Goal: Transaction & Acquisition: Book appointment/travel/reservation

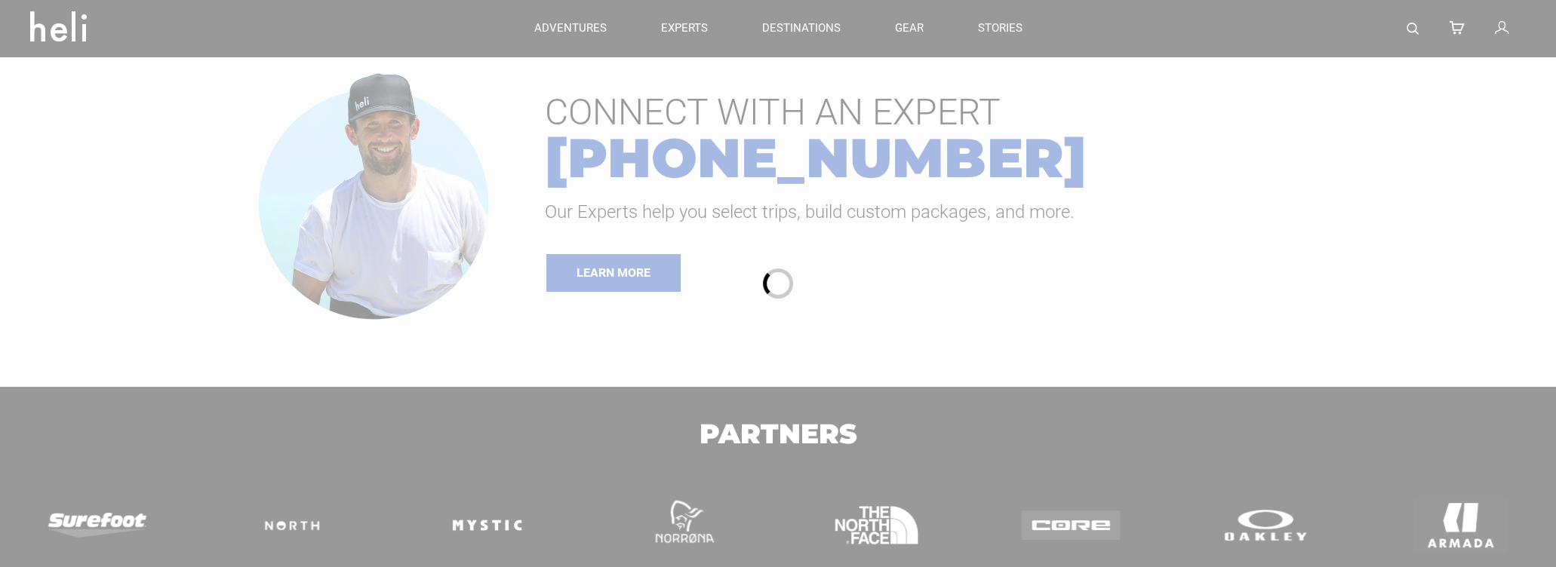
type input "Surf"
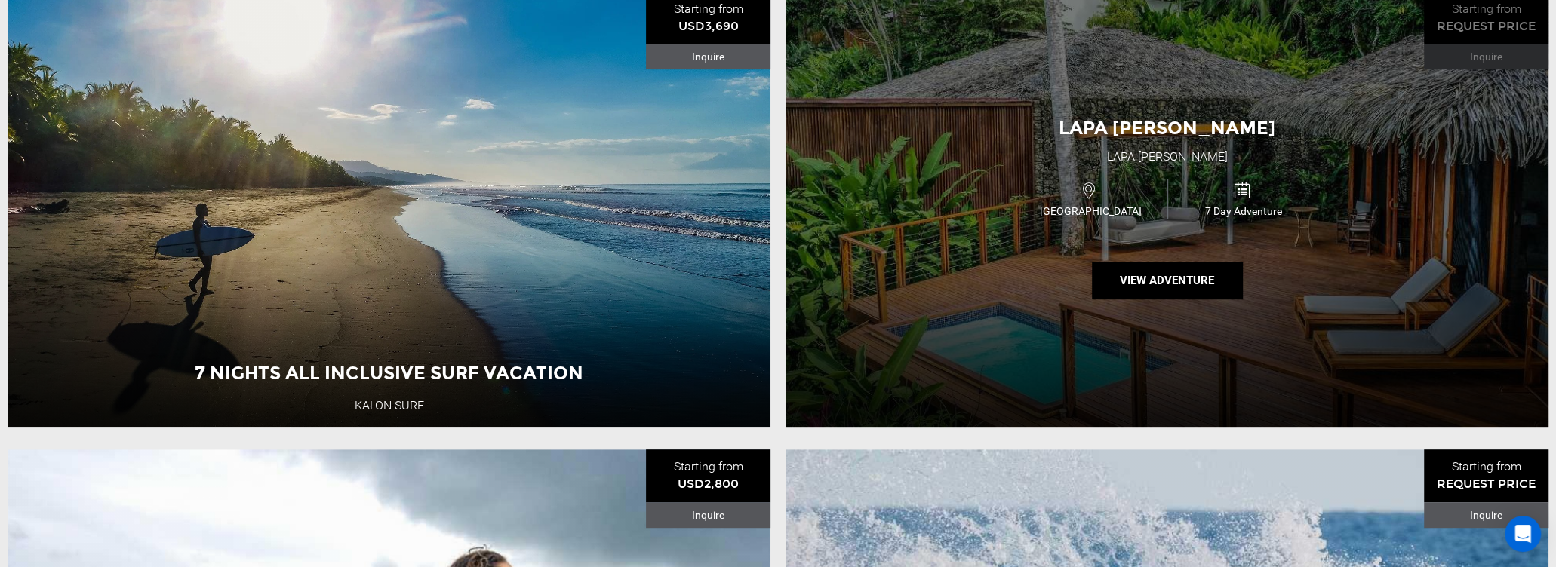
scroll to position [755, 0]
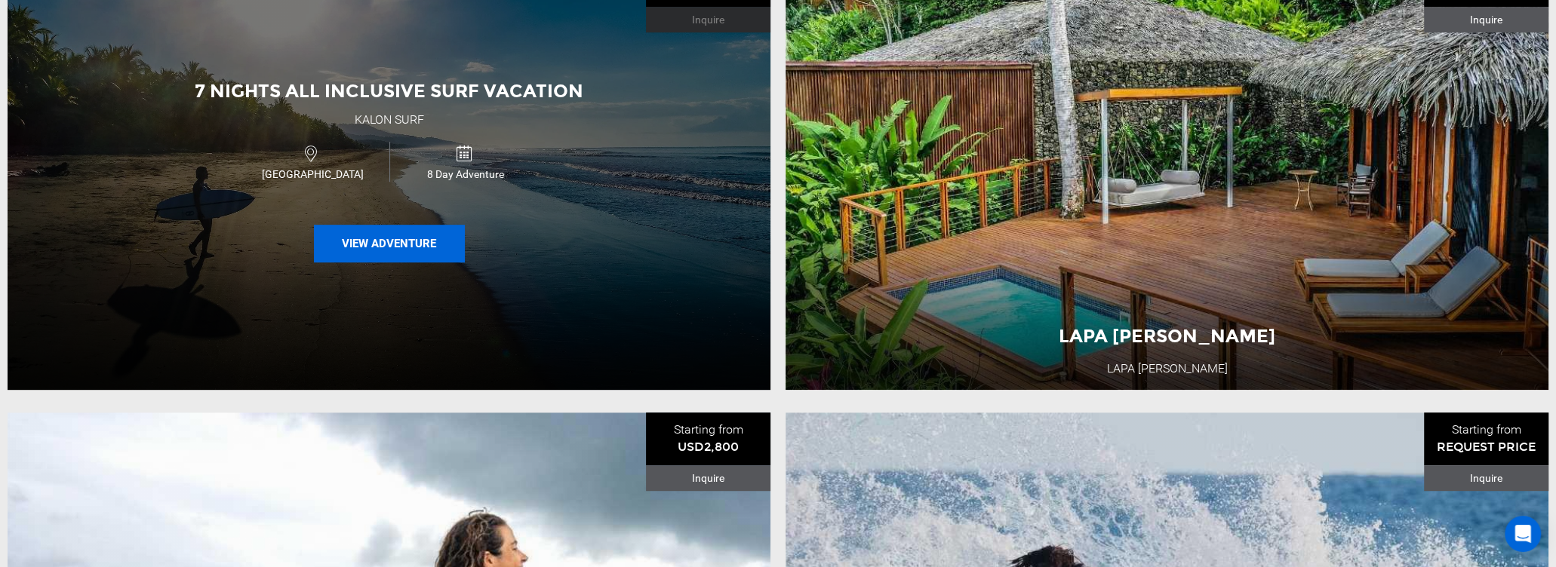
click at [439, 246] on button "View Adventure" at bounding box center [389, 244] width 151 height 38
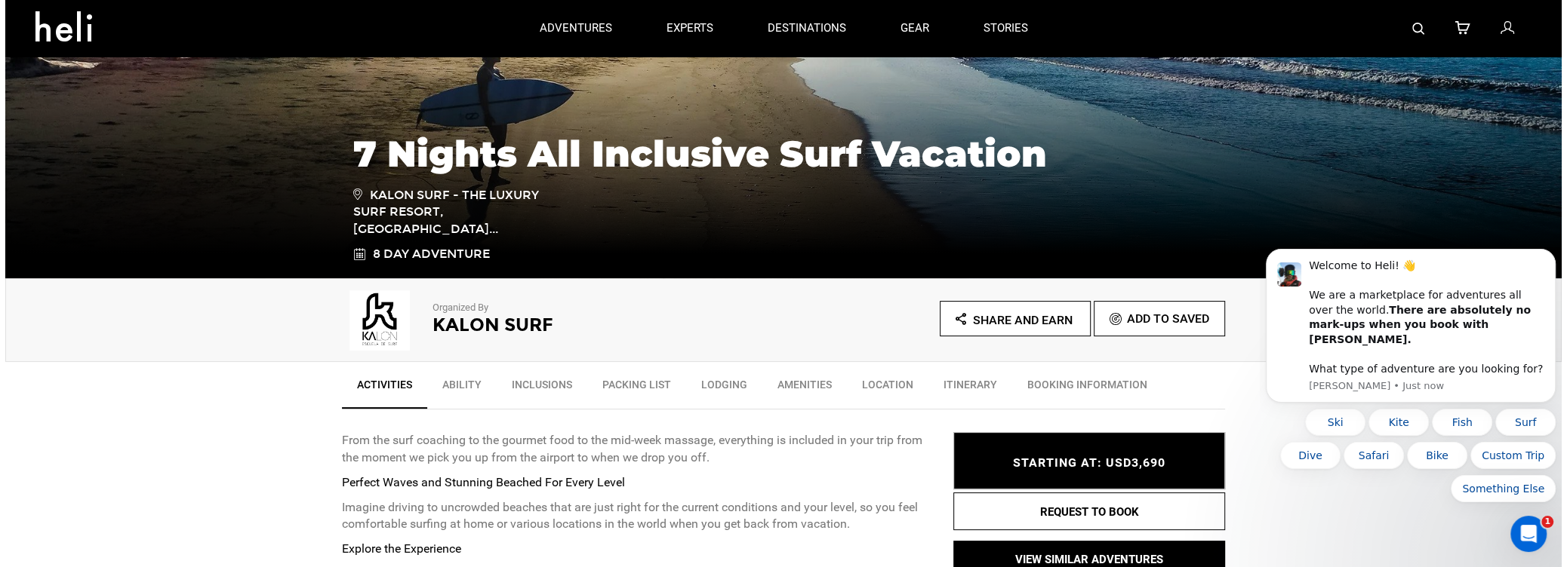
scroll to position [226, 0]
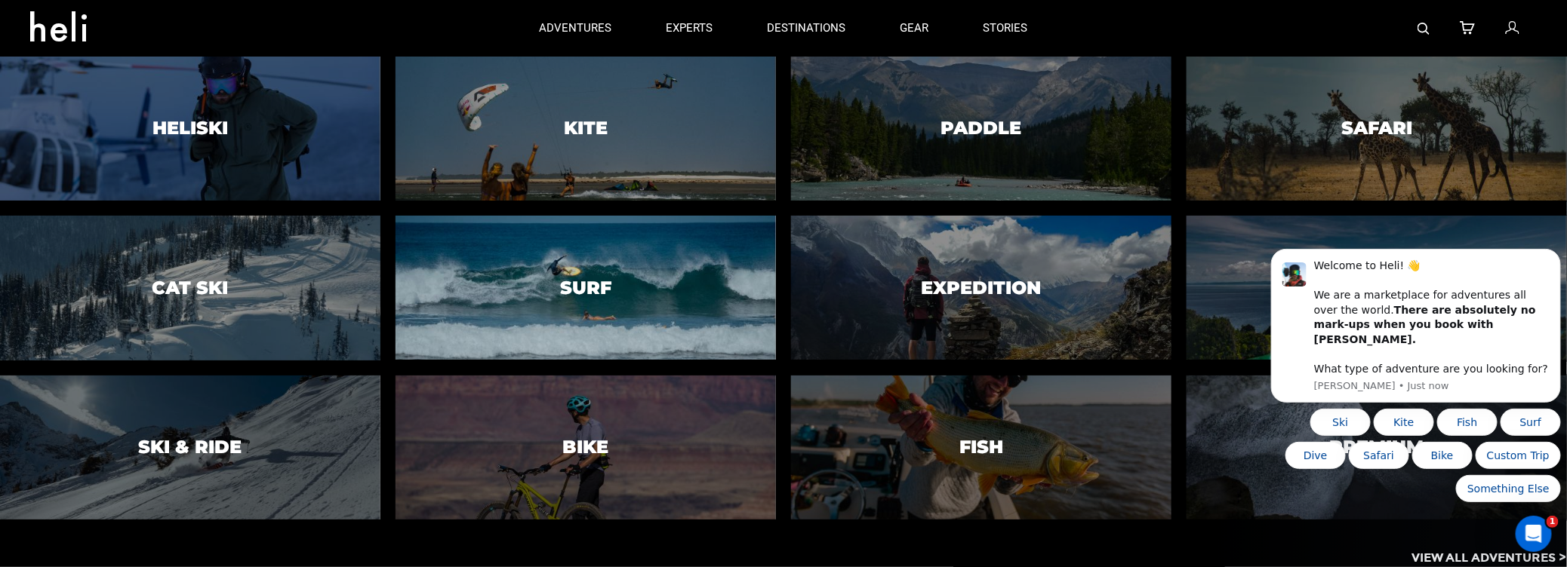
click at [561, 274] on div at bounding box center [586, 287] width 388 height 147
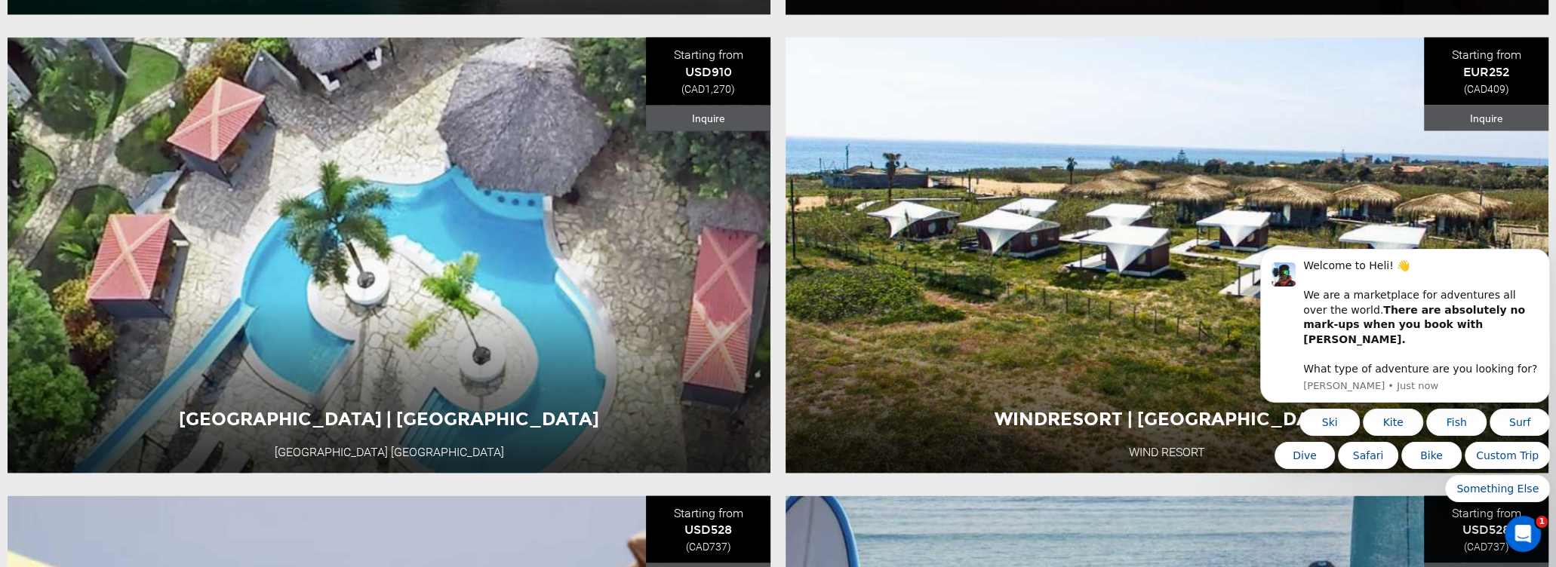
scroll to position [2943, 0]
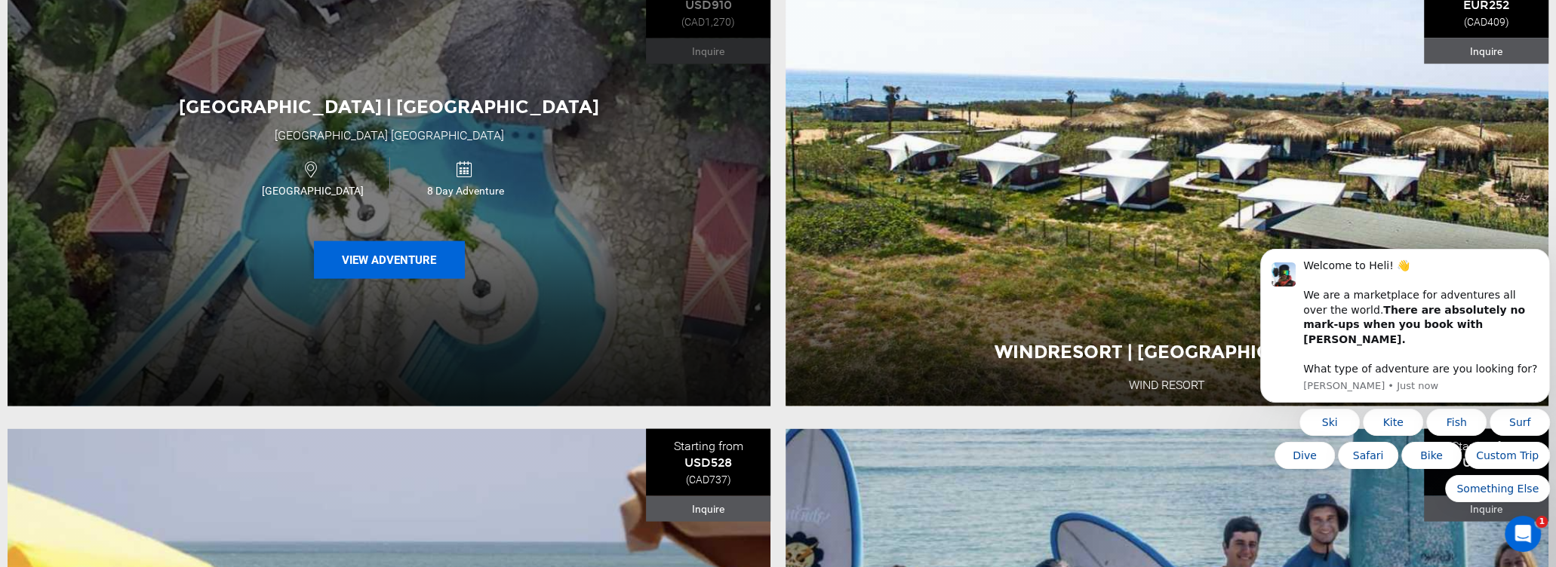
click at [441, 274] on button "View Adventure" at bounding box center [389, 260] width 151 height 38
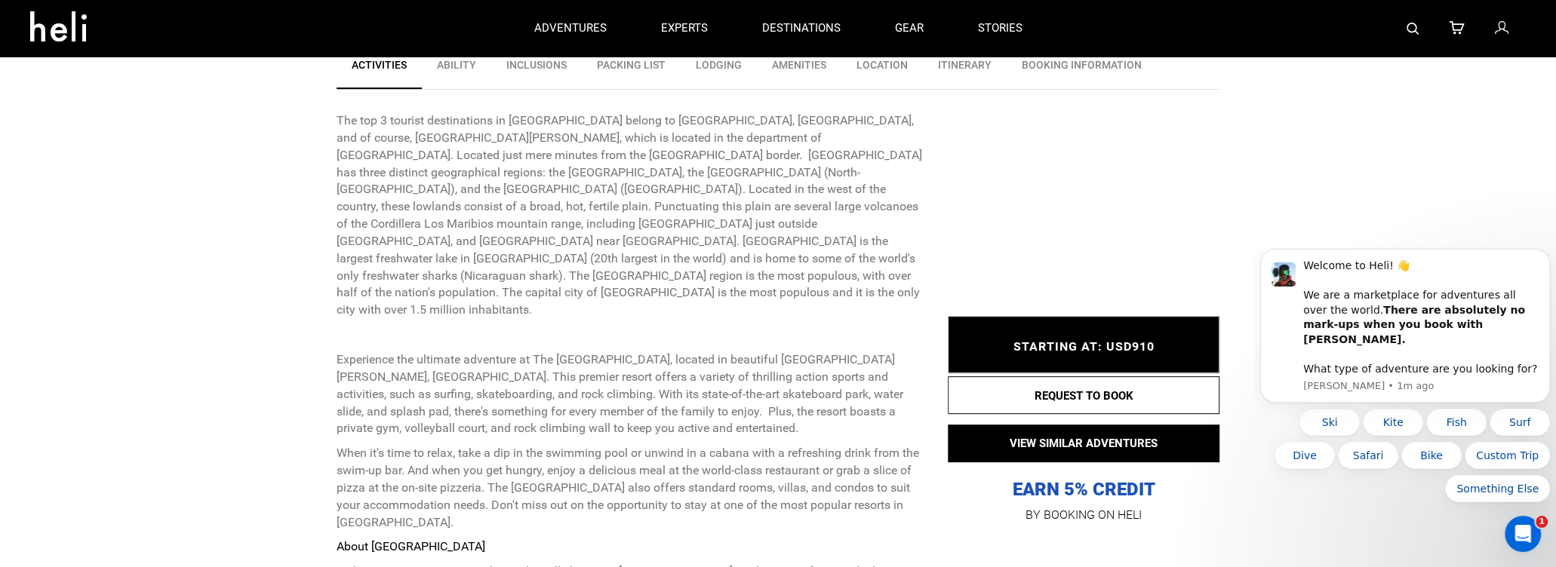
scroll to position [528, 0]
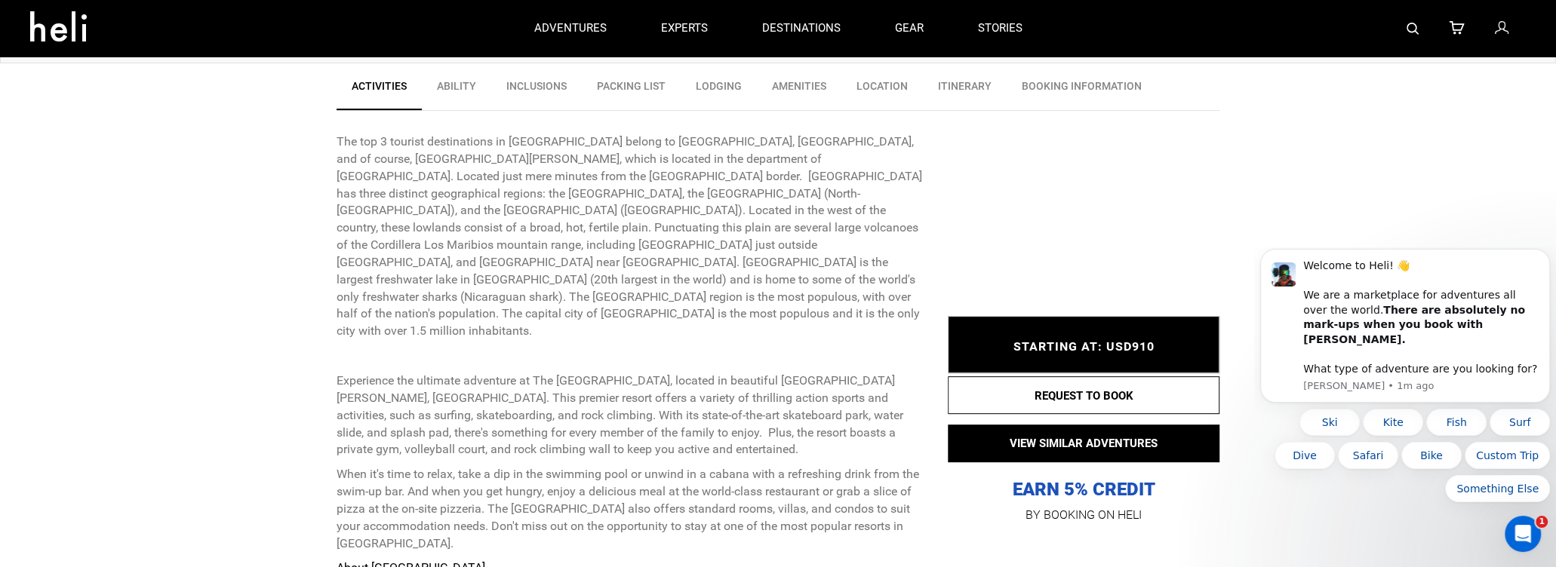
click at [974, 83] on link "Itinerary" at bounding box center [965, 90] width 84 height 38
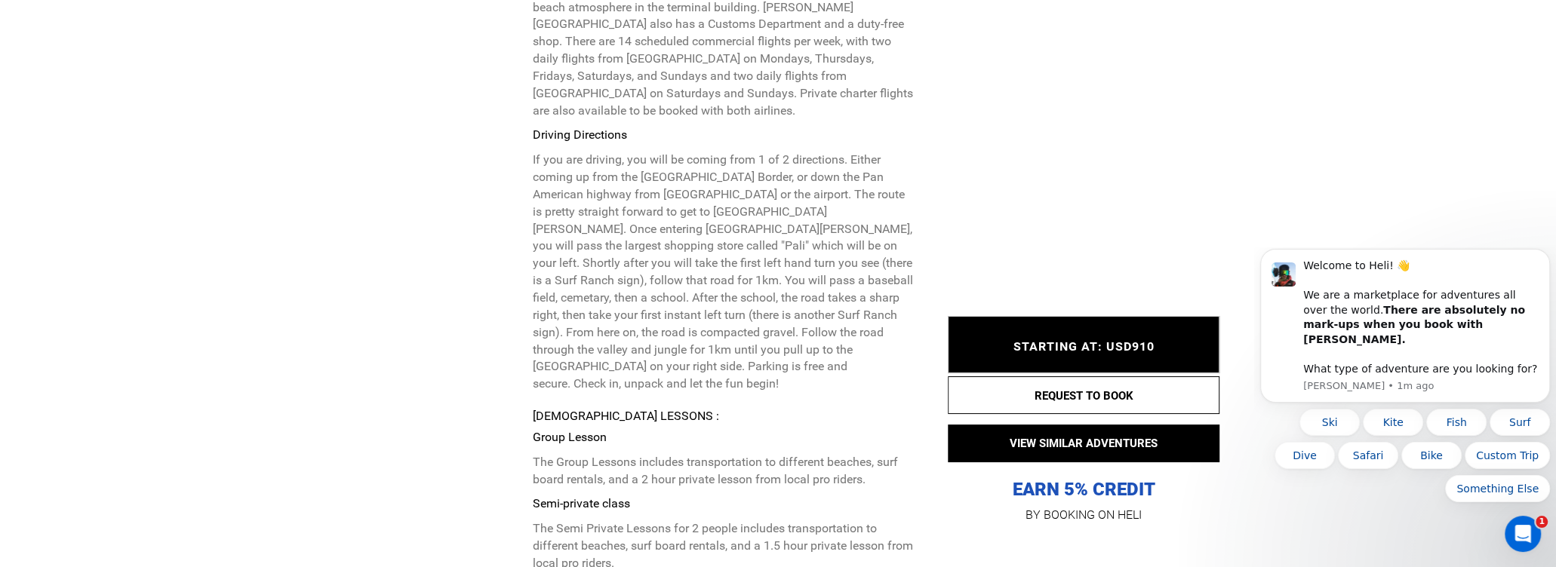
scroll to position [5773, 0]
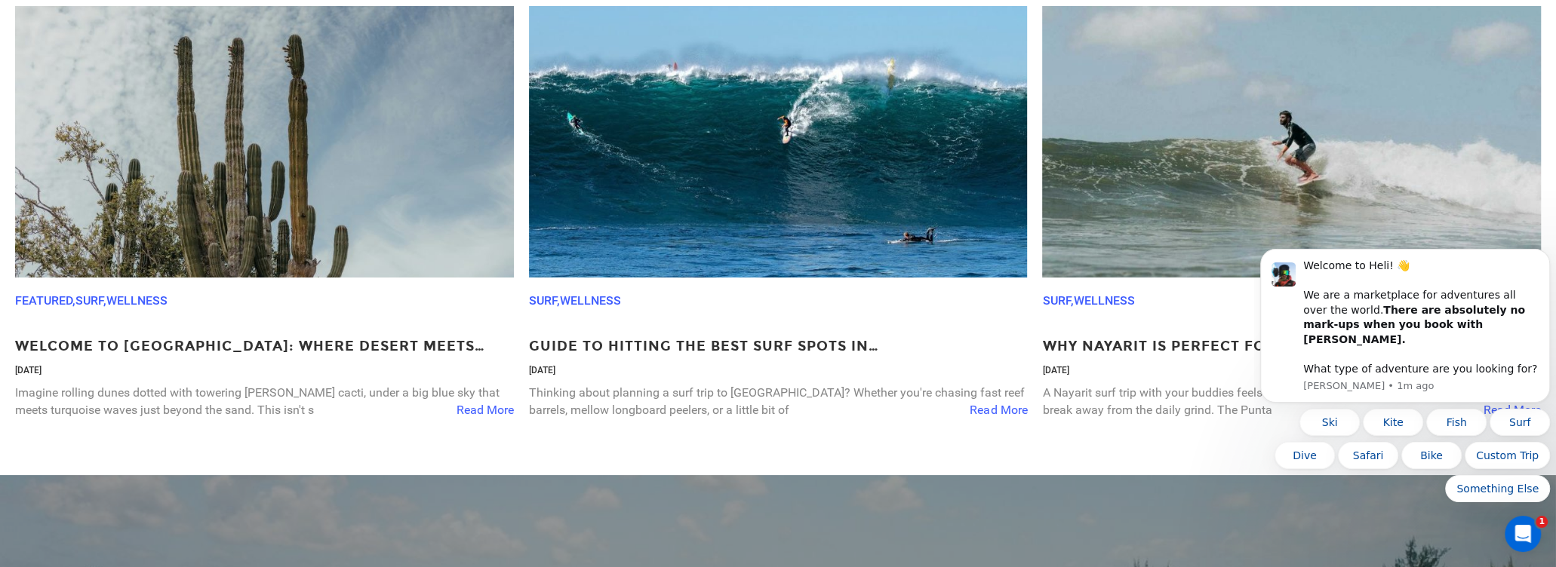
scroll to position [5810, 0]
